Goal: Task Accomplishment & Management: Manage account settings

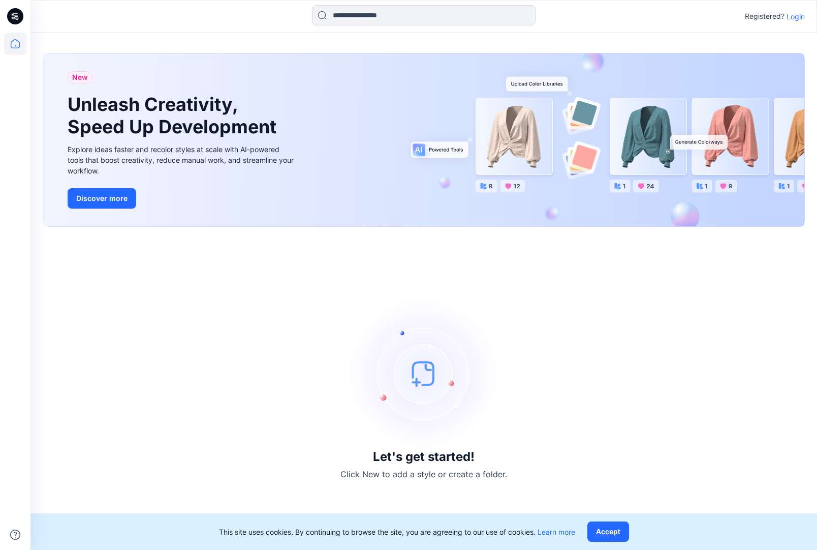
click at [790, 18] on p "Login" at bounding box center [796, 16] width 18 height 11
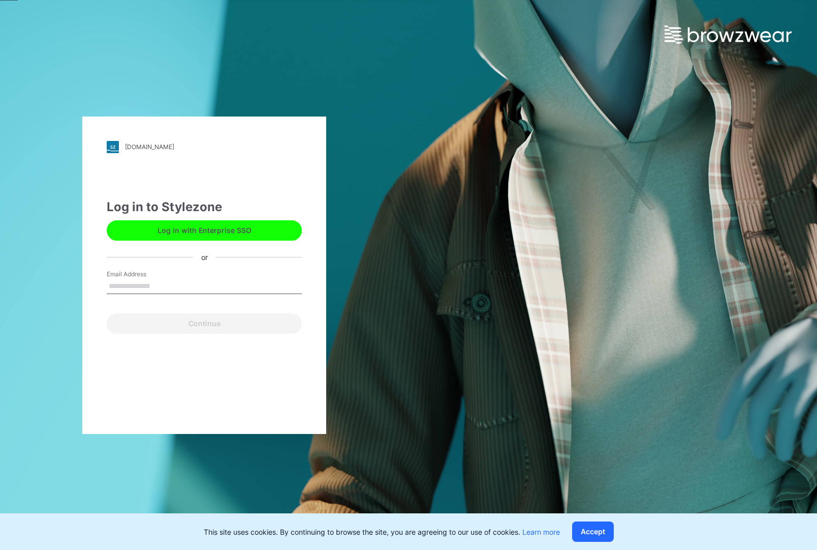
click at [160, 289] on input "Email Address" at bounding box center [204, 286] width 195 height 15
type input "**********"
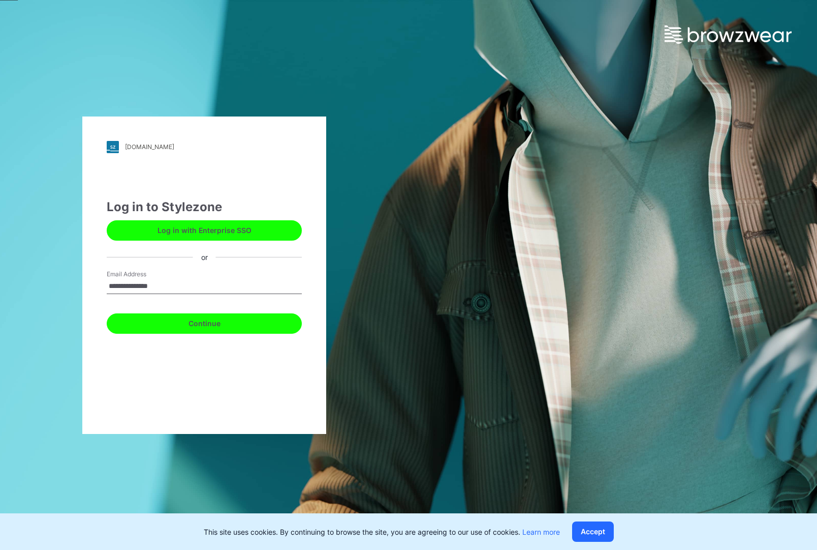
click at [174, 324] on button "Continue" at bounding box center [204, 323] width 195 height 20
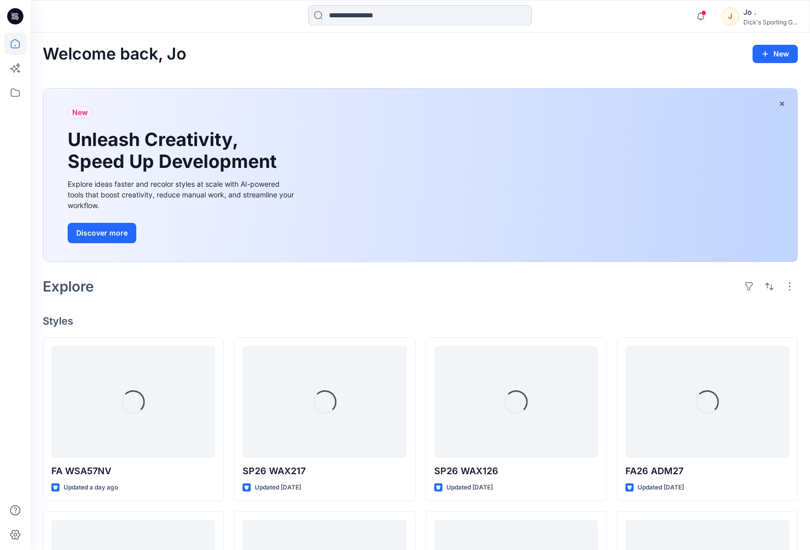
scroll to position [51, 0]
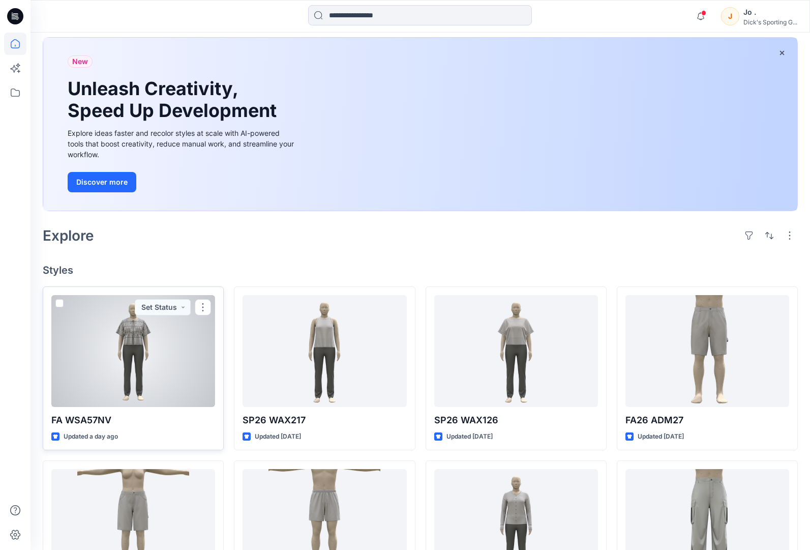
click at [129, 365] on div at bounding box center [133, 351] width 164 height 112
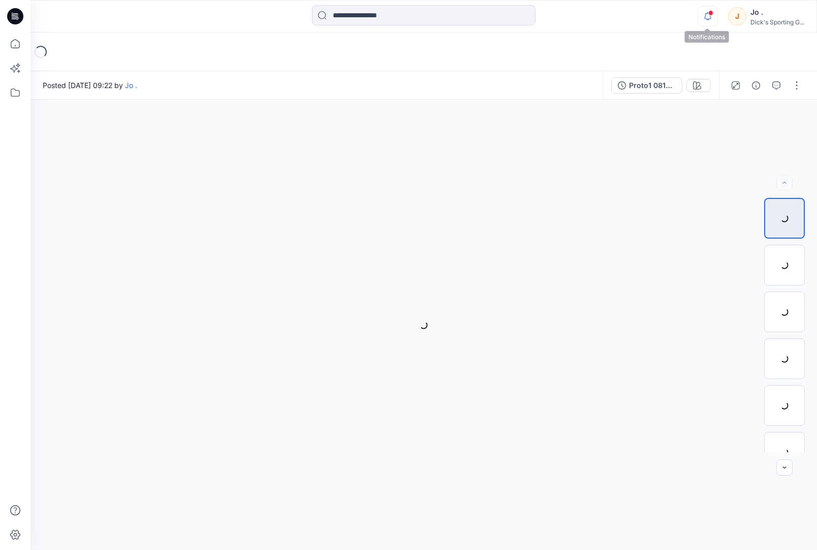
click at [712, 18] on icon "button" at bounding box center [707, 16] width 19 height 20
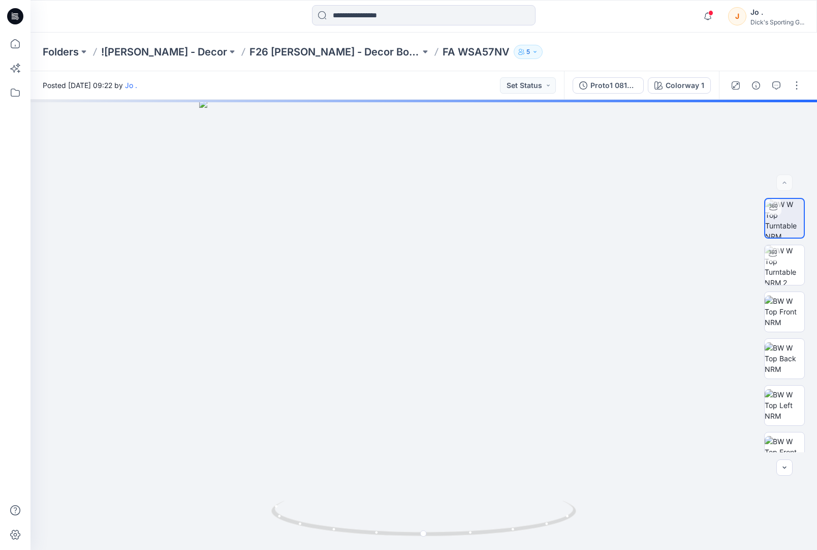
click at [776, 62] on div "Folders ![PERSON_NAME] - Decor F26 [PERSON_NAME] - Decor Board FA WSA57NV 5" at bounding box center [424, 52] width 787 height 39
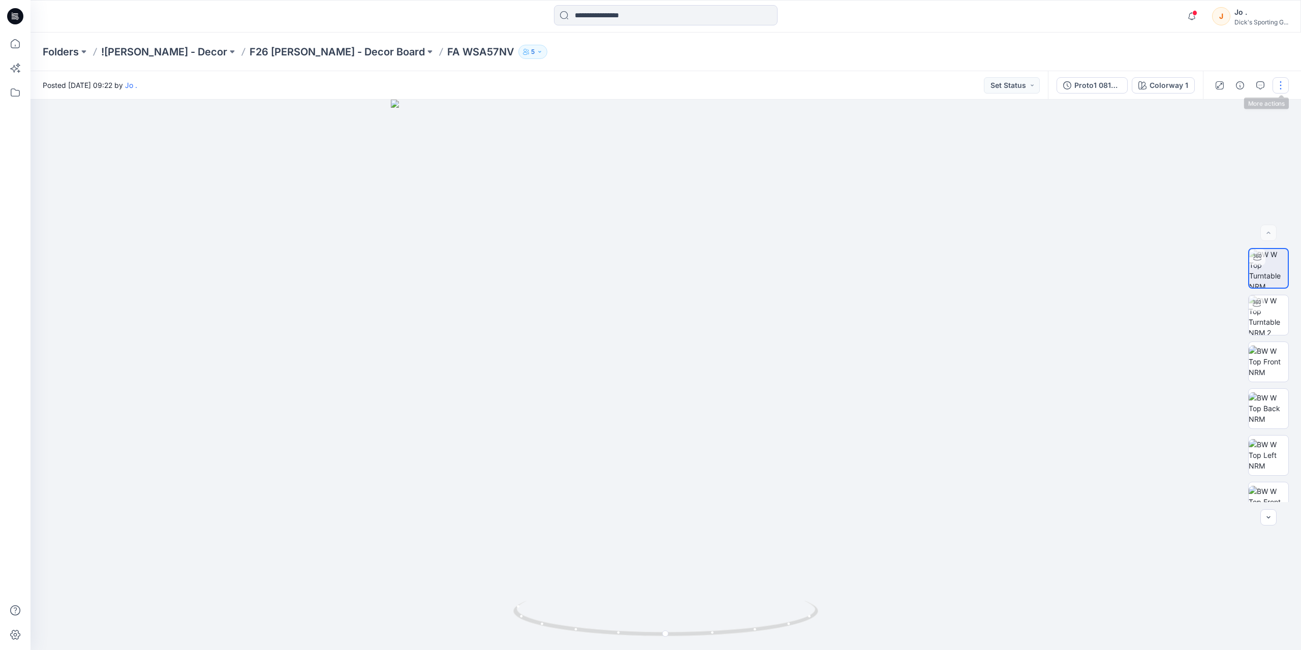
click at [817, 86] on button "button" at bounding box center [1281, 85] width 16 height 16
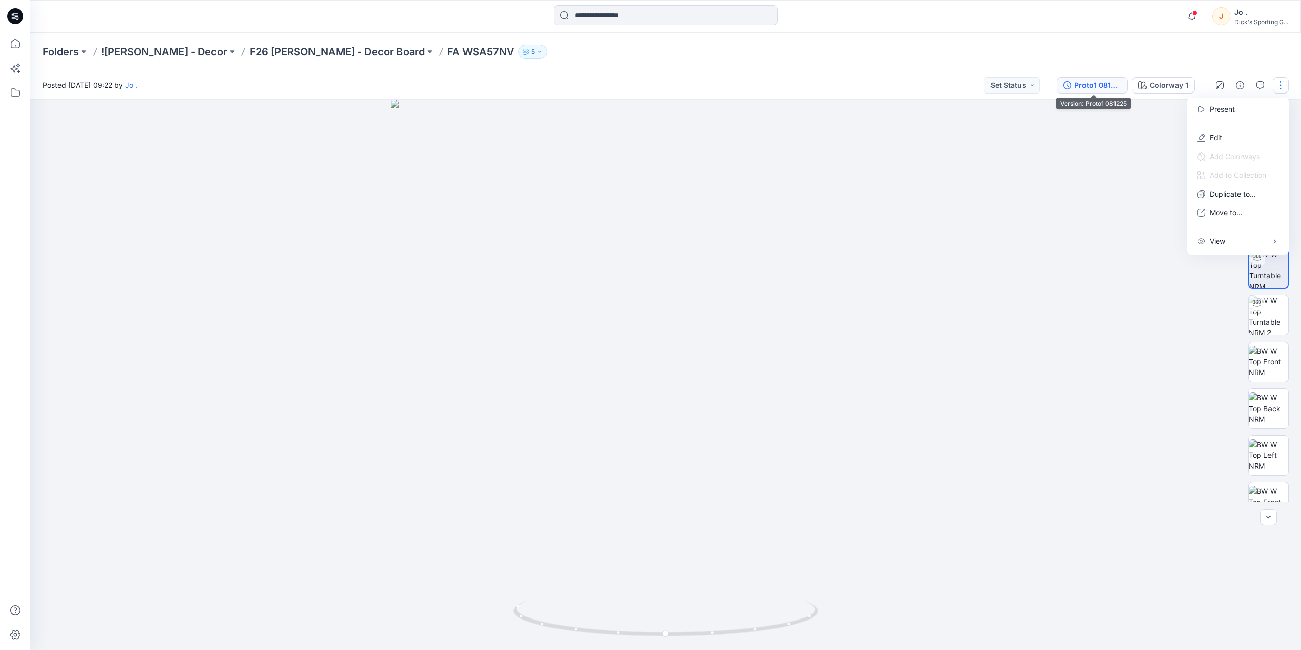
click at [817, 85] on div "Proto1 081225" at bounding box center [1098, 85] width 47 height 11
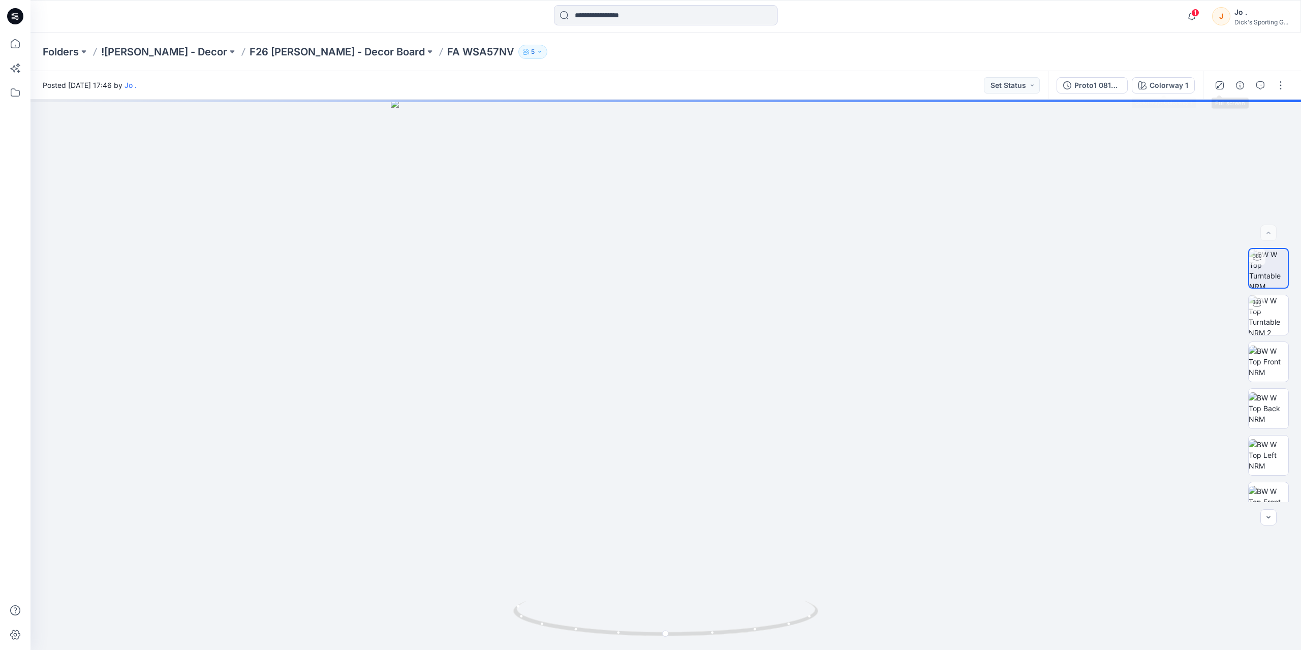
click at [1133, 56] on div "Folders ![PERSON_NAME] - Decor F26 [PERSON_NAME] - Decor Board FA WSA57NV 5" at bounding box center [626, 52] width 1167 height 14
click at [1091, 85] on div "Proto1 081325" at bounding box center [1098, 85] width 47 height 11
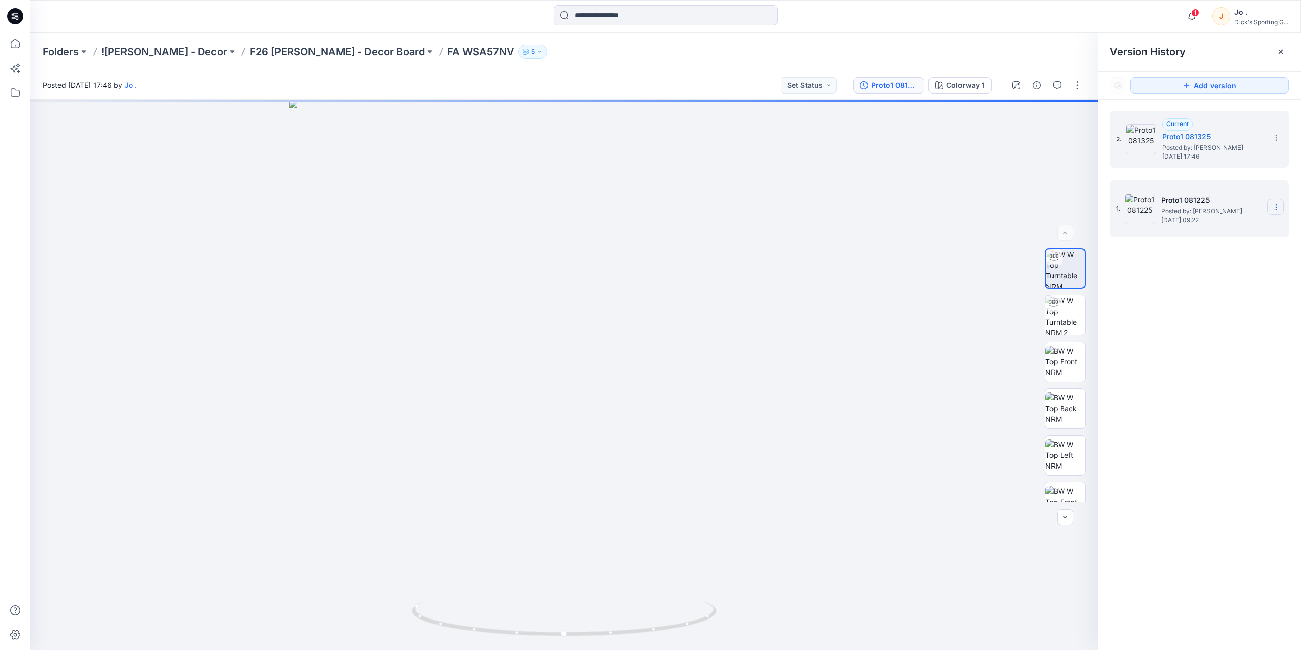
click at [1275, 210] on icon at bounding box center [1276, 207] width 8 height 8
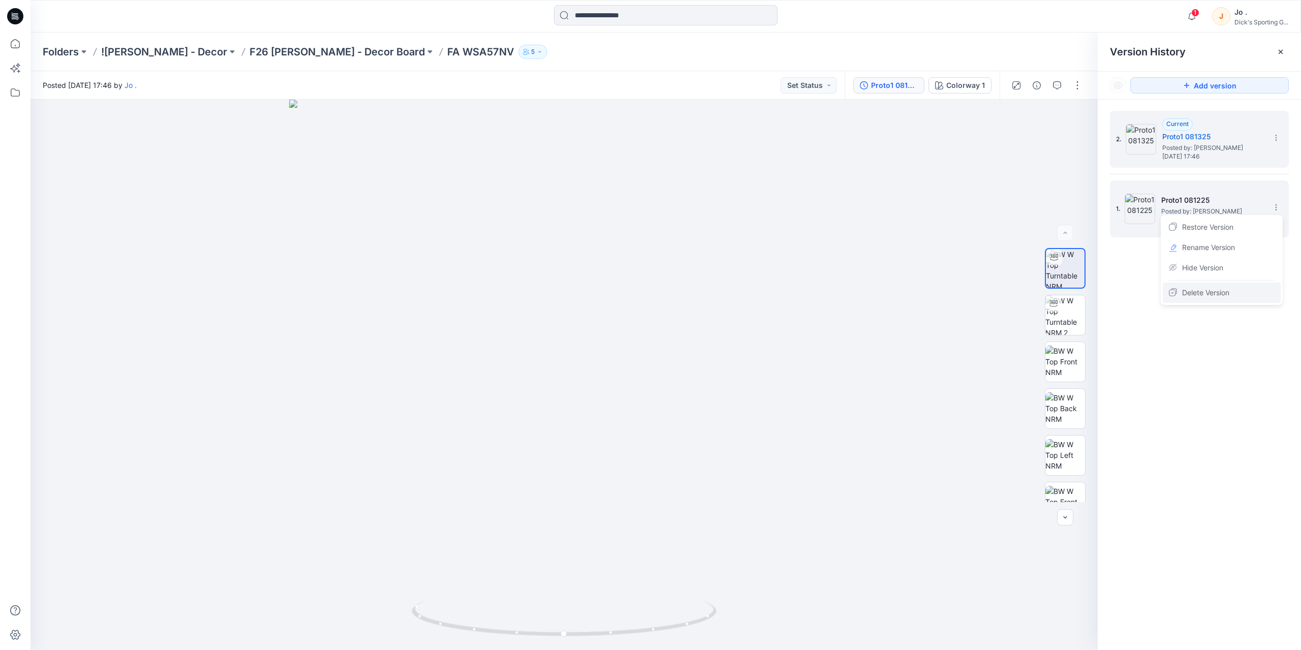
click at [1208, 293] on span "Delete Version" at bounding box center [1205, 293] width 47 height 12
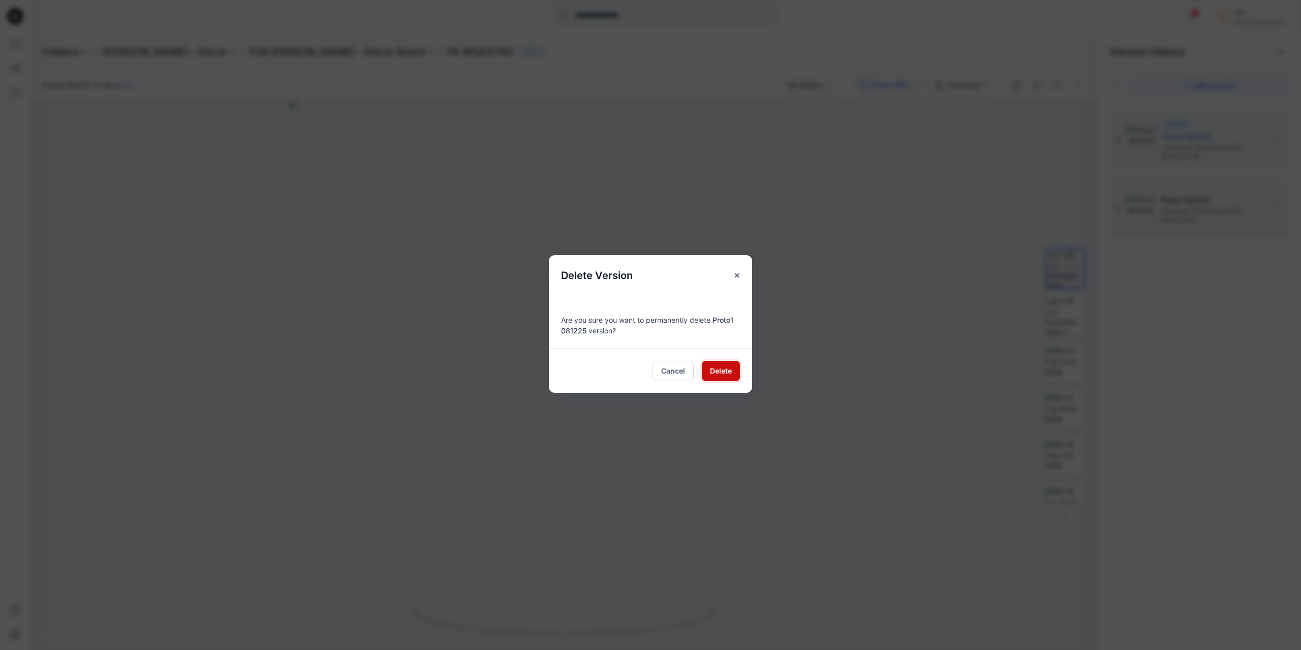
click at [716, 373] on span "Delete" at bounding box center [721, 370] width 22 height 11
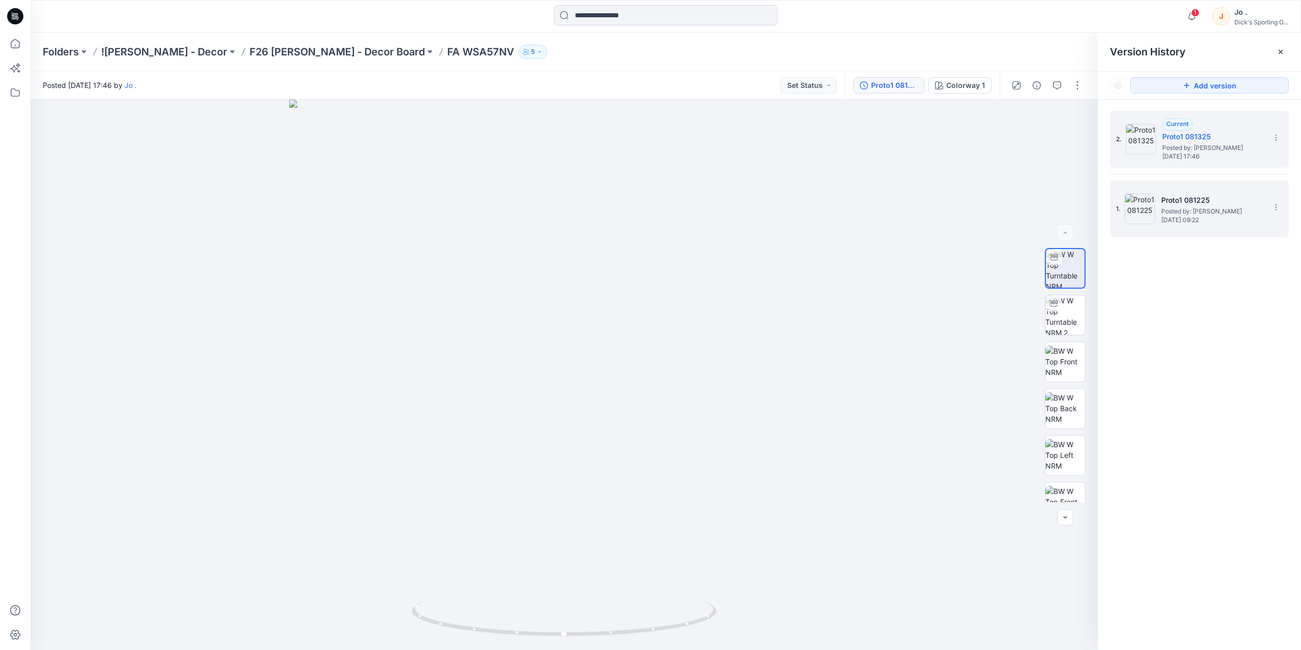
click at [1212, 278] on div "2. Current Proto1 081325 Posted by: Jo . Wednesday, August 13, 2025 17:46 1. Pr…" at bounding box center [1199, 382] width 203 height 565
click at [1217, 248] on div "2. Current Proto1 081325 Posted by: Jo . Wednesday, August 13, 2025 17:46" at bounding box center [1199, 382] width 203 height 565
drag, startPoint x: 1195, startPoint y: 199, endPoint x: 1147, endPoint y: 132, distance: 82.7
click at [1180, 177] on div "2. Current Proto1 081325 Posted by: Jo . Wednesday, August 13, 2025 17:46" at bounding box center [1199, 382] width 203 height 565
click at [1135, 134] on img at bounding box center [1141, 139] width 31 height 31
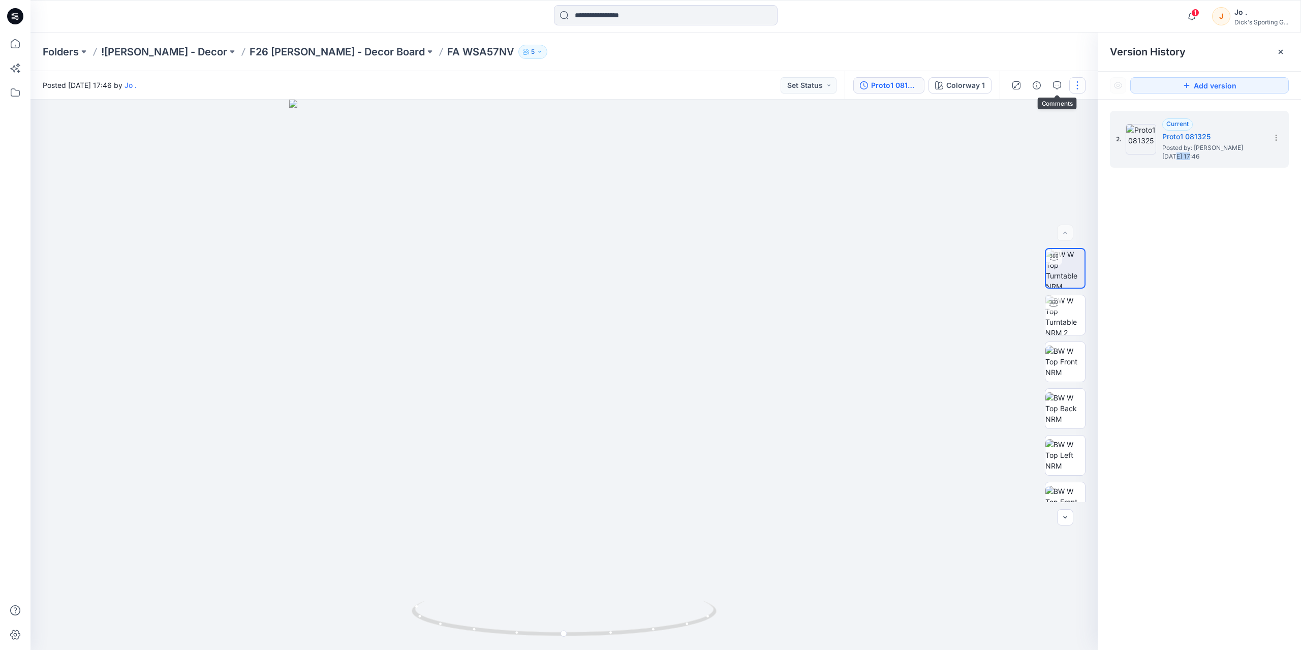
drag, startPoint x: 1073, startPoint y: 86, endPoint x: 1076, endPoint y: 90, distance: 5.2
click at [1074, 87] on button "button" at bounding box center [1078, 85] width 16 height 16
click at [1017, 139] on p "Edit" at bounding box center [1013, 137] width 13 height 11
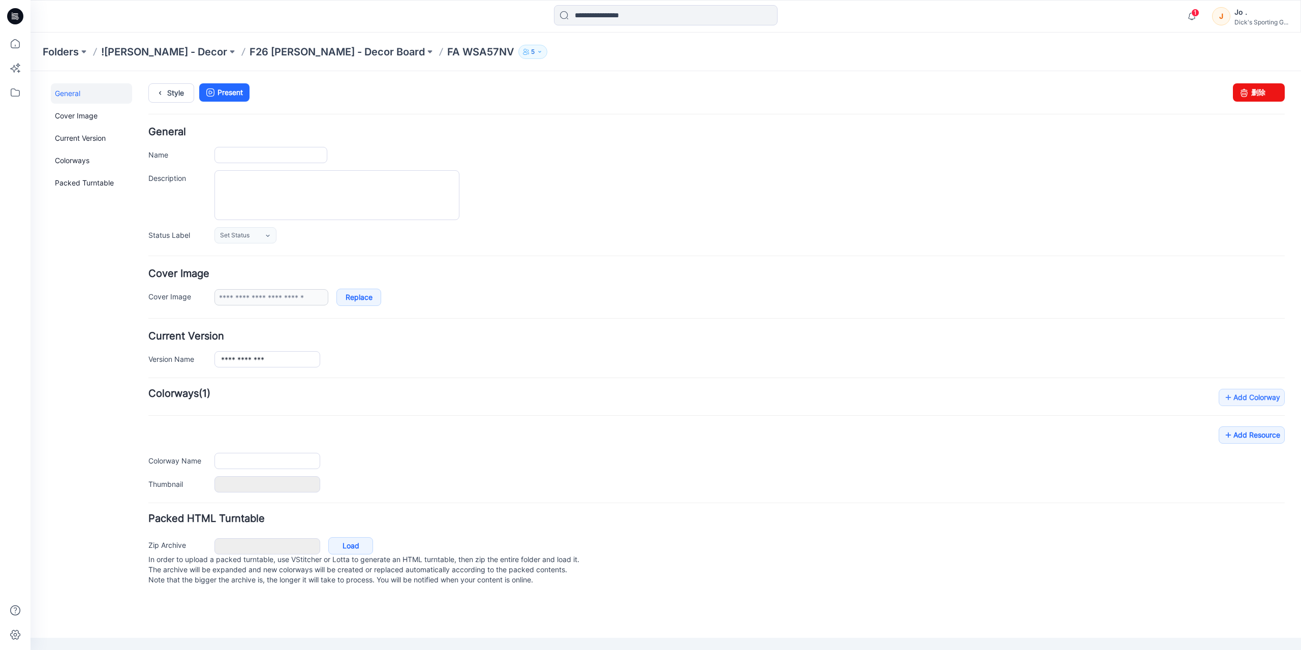
type input "**********"
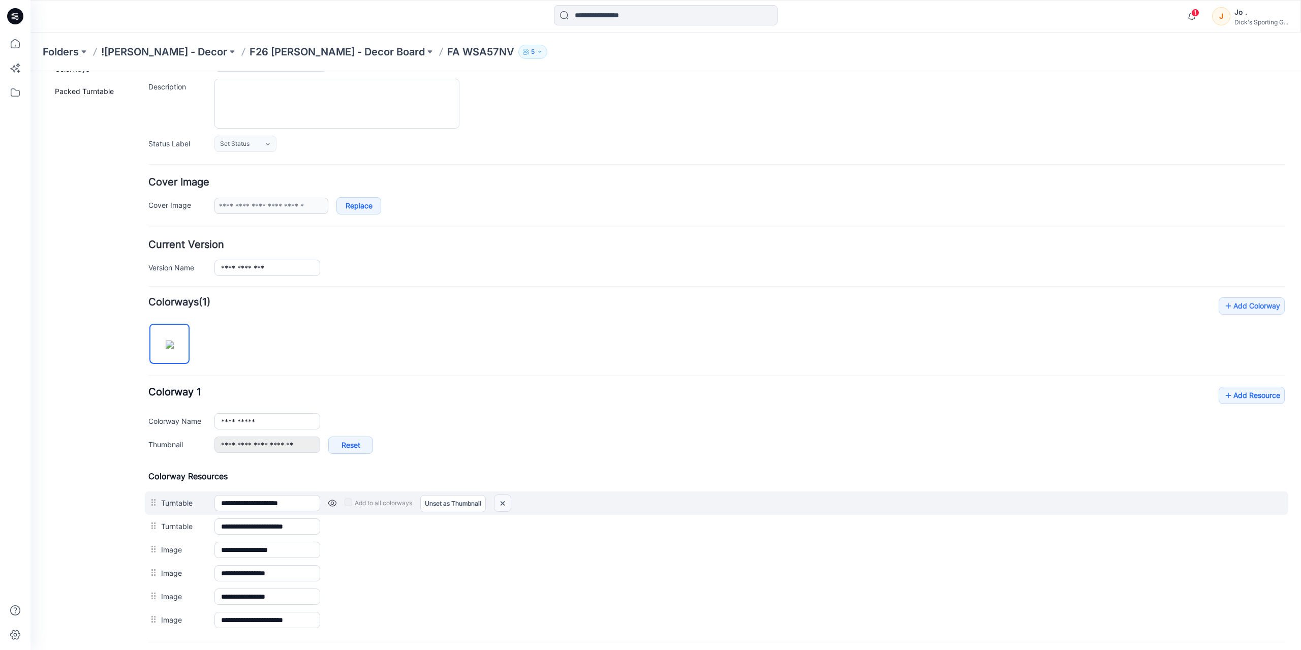
scroll to position [190, 0]
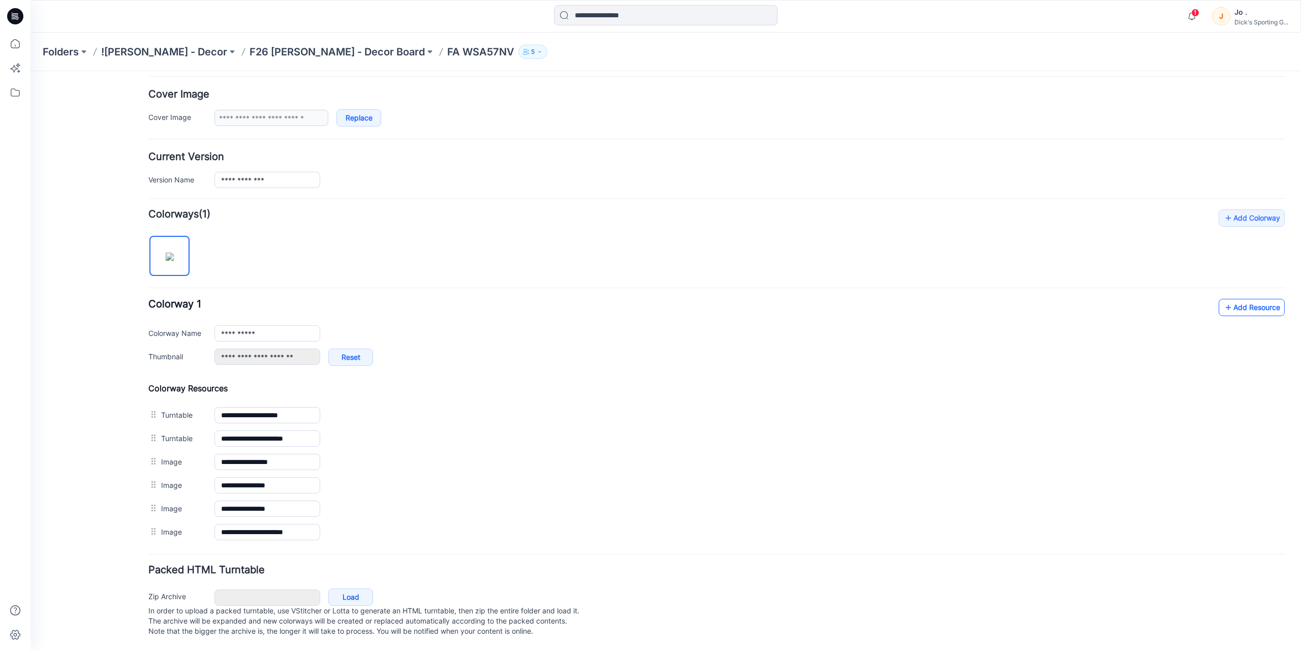
click at [1245, 299] on link "Add Resource" at bounding box center [1252, 307] width 66 height 17
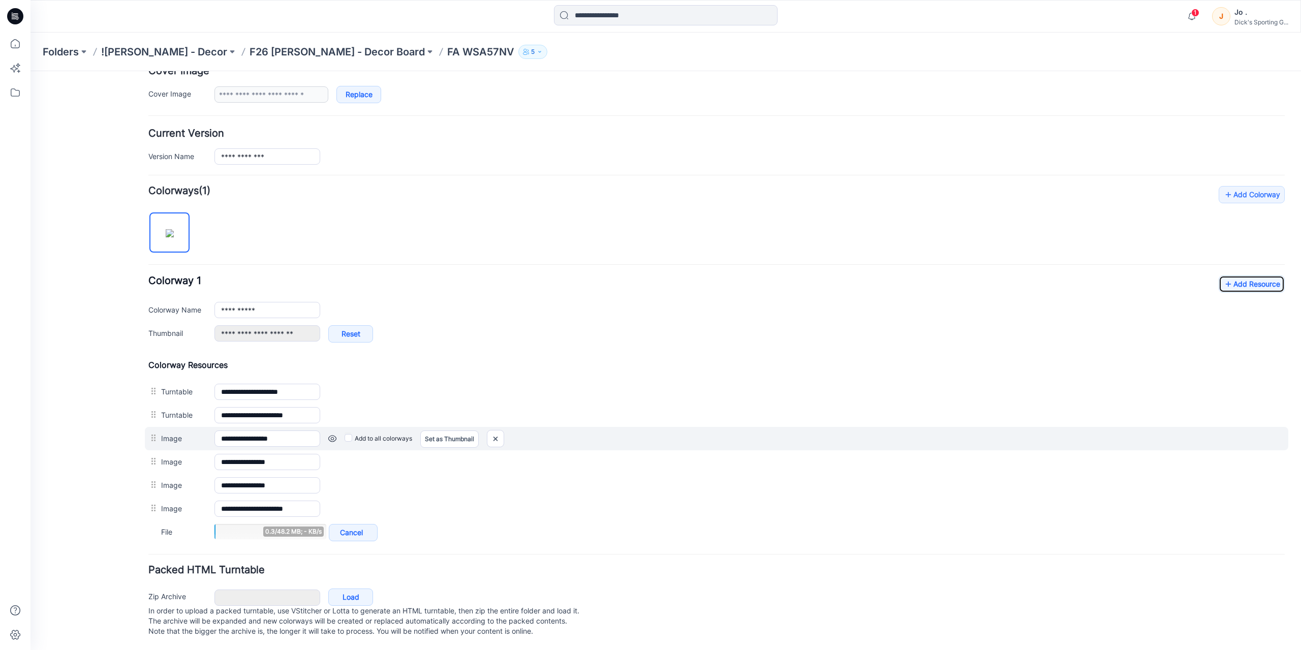
scroll to position [213, 0]
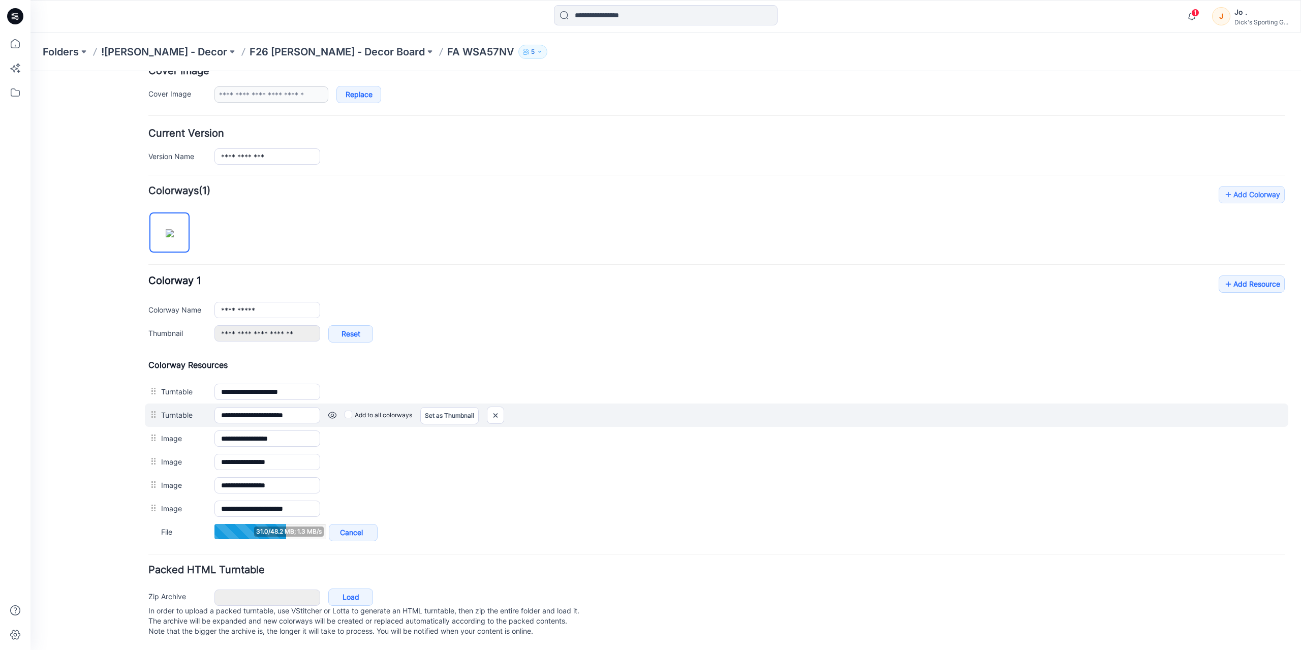
drag, startPoint x: 434, startPoint y: 440, endPoint x: 596, endPoint y: 414, distance: 164.1
click at [435, 440] on div "**********" at bounding box center [716, 438] width 1137 height 23
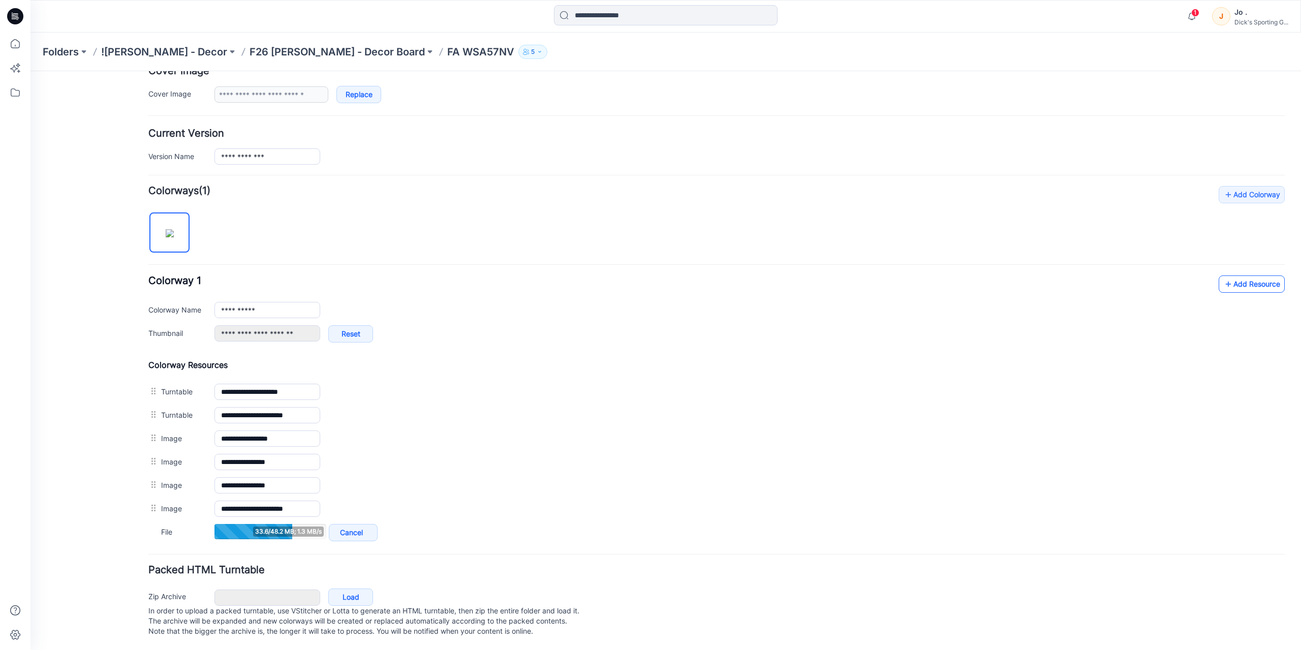
click at [1226, 276] on link "Add Resource" at bounding box center [1252, 284] width 66 height 17
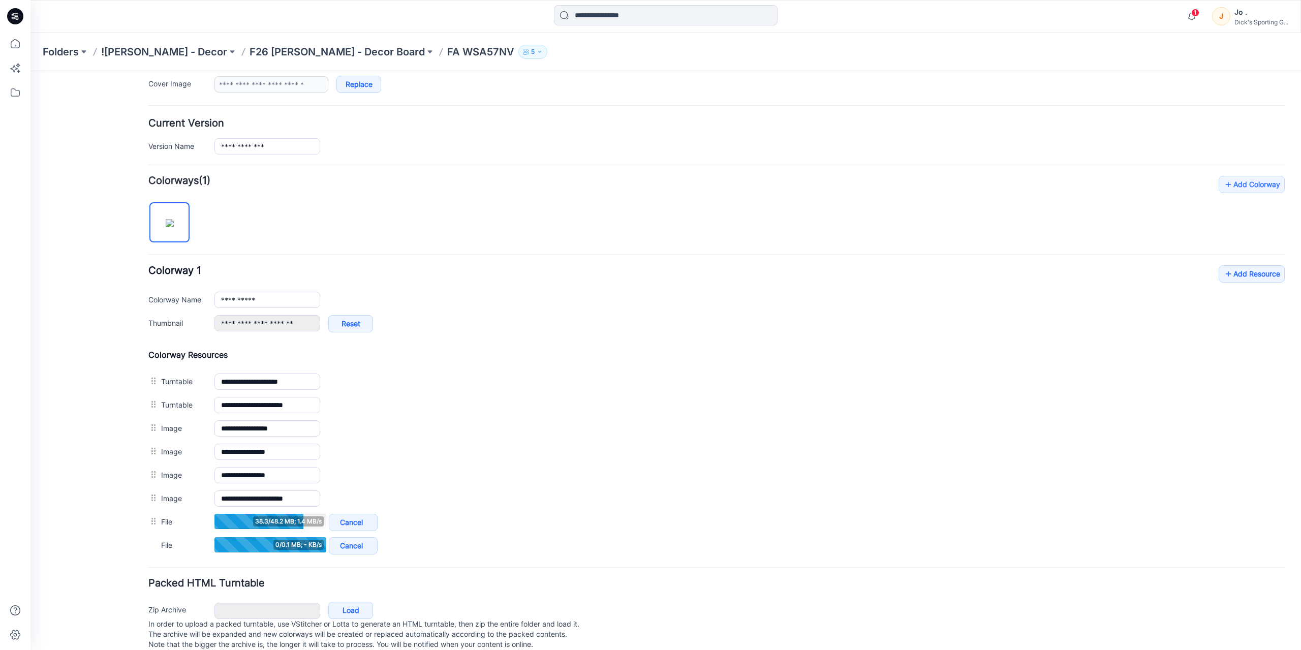
click at [83, 409] on div "General Cover Image Current Version Colorways Packed Turntable" at bounding box center [91, 266] width 81 height 793
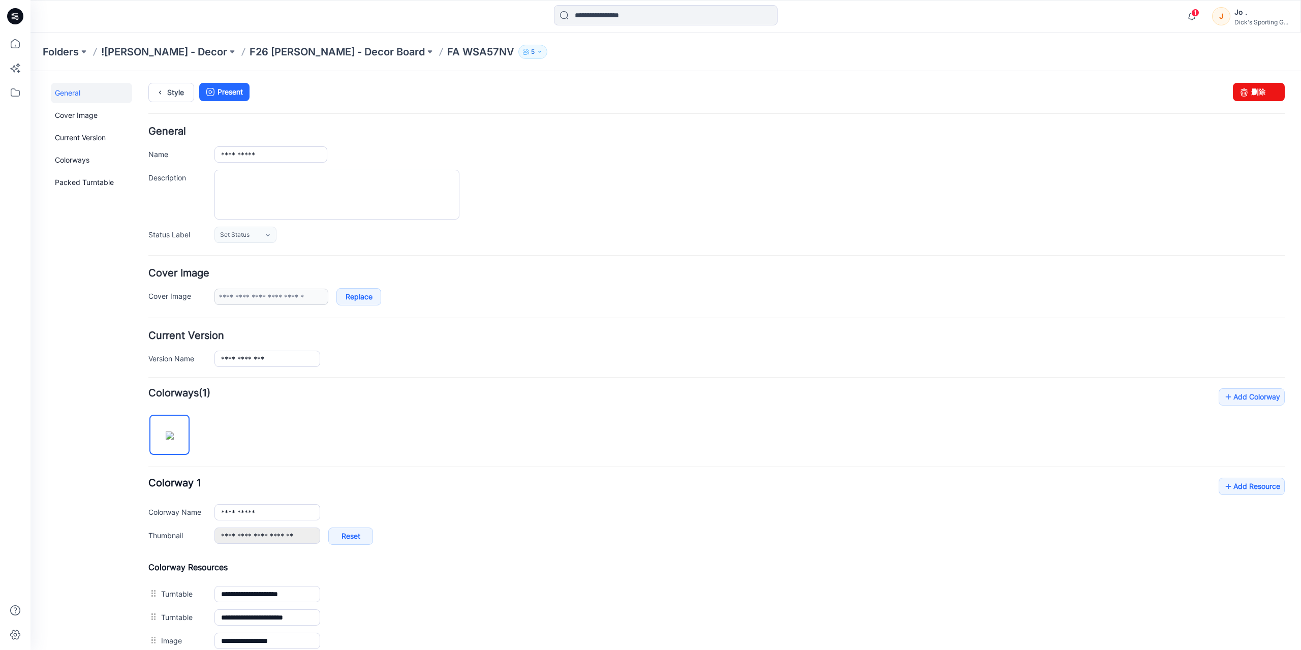
scroll to position [0, 0]
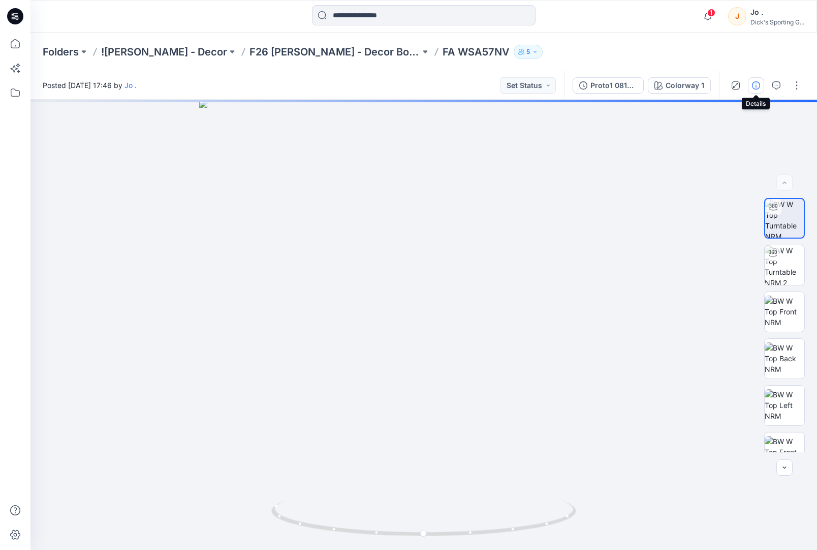
click at [756, 85] on icon "button" at bounding box center [756, 85] width 8 height 8
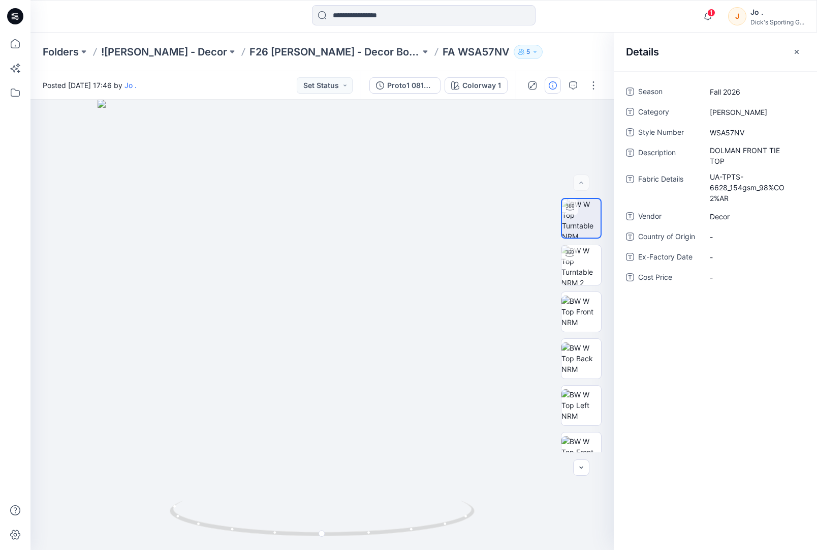
click at [704, 372] on div "Season Fall 2026 Category [PERSON_NAME] Style Number WSA57NV Description DOLMAN…" at bounding box center [715, 310] width 203 height 478
drag, startPoint x: 799, startPoint y: 49, endPoint x: 725, endPoint y: 1, distance: 87.8
click at [798, 49] on icon "button" at bounding box center [797, 52] width 8 height 8
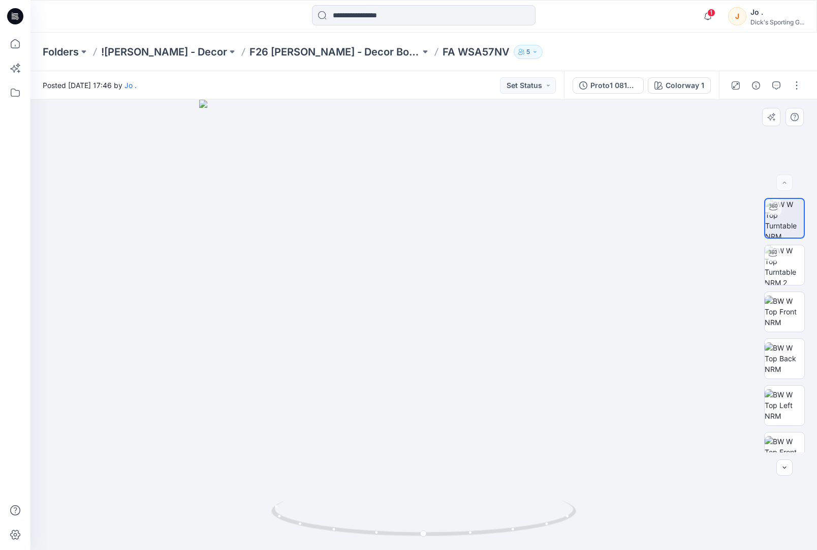
click at [415, 275] on div at bounding box center [424, 325] width 787 height 450
click at [628, 347] on div at bounding box center [424, 325] width 787 height 450
